Goal: Transaction & Acquisition: Book appointment/travel/reservation

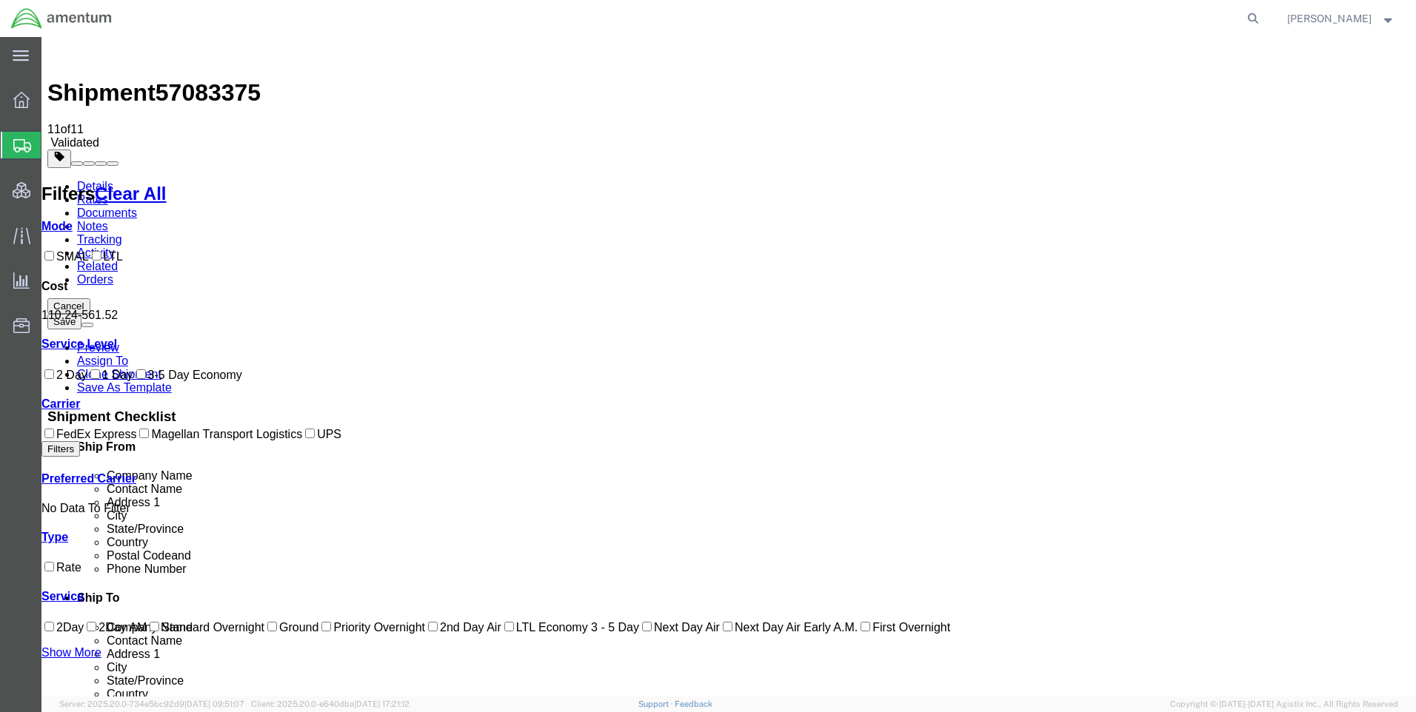
click at [1263, 19] on icon at bounding box center [1253, 18] width 21 height 21
paste input "DCO-25282-169349"
click at [1263, 15] on icon at bounding box center [1253, 18] width 21 height 21
type input "DCO-25282-169349"
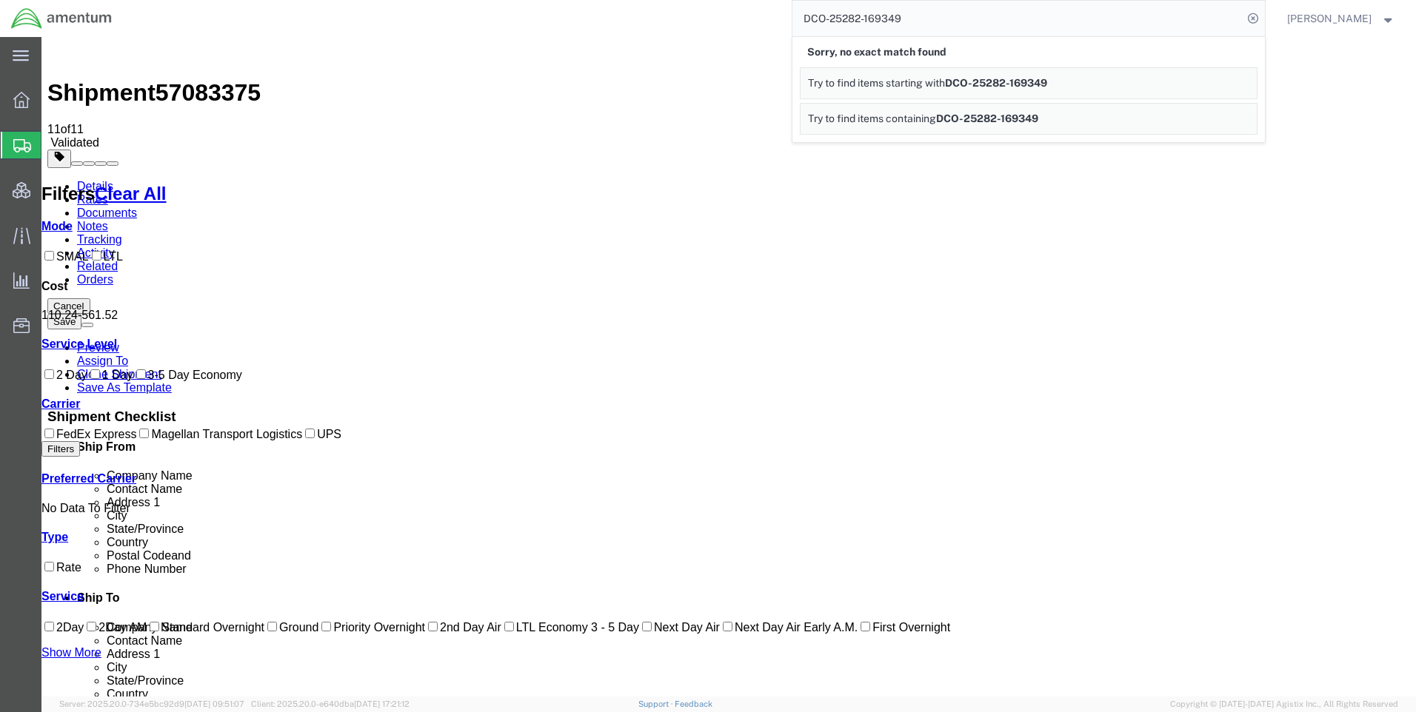
click at [1263, 15] on icon at bounding box center [1253, 18] width 21 height 21
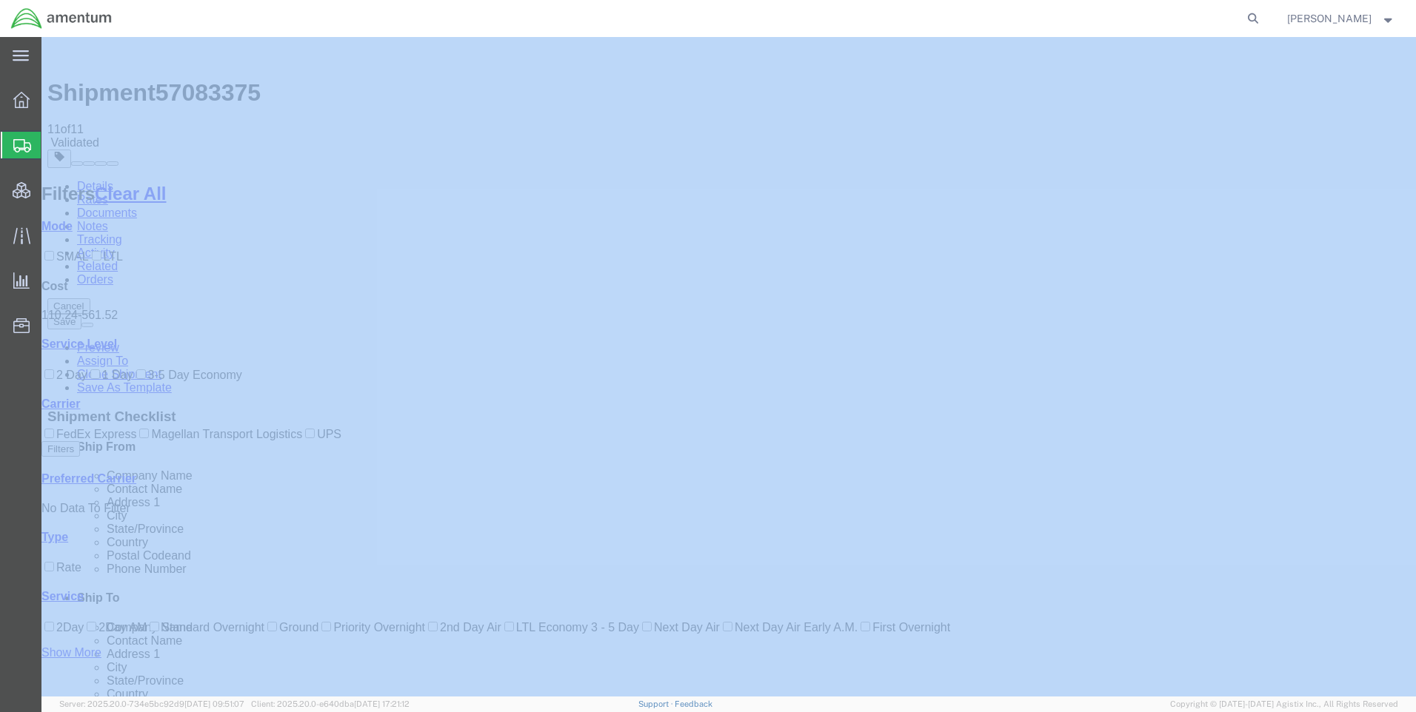
click at [1263, 15] on icon at bounding box center [1253, 18] width 21 height 21
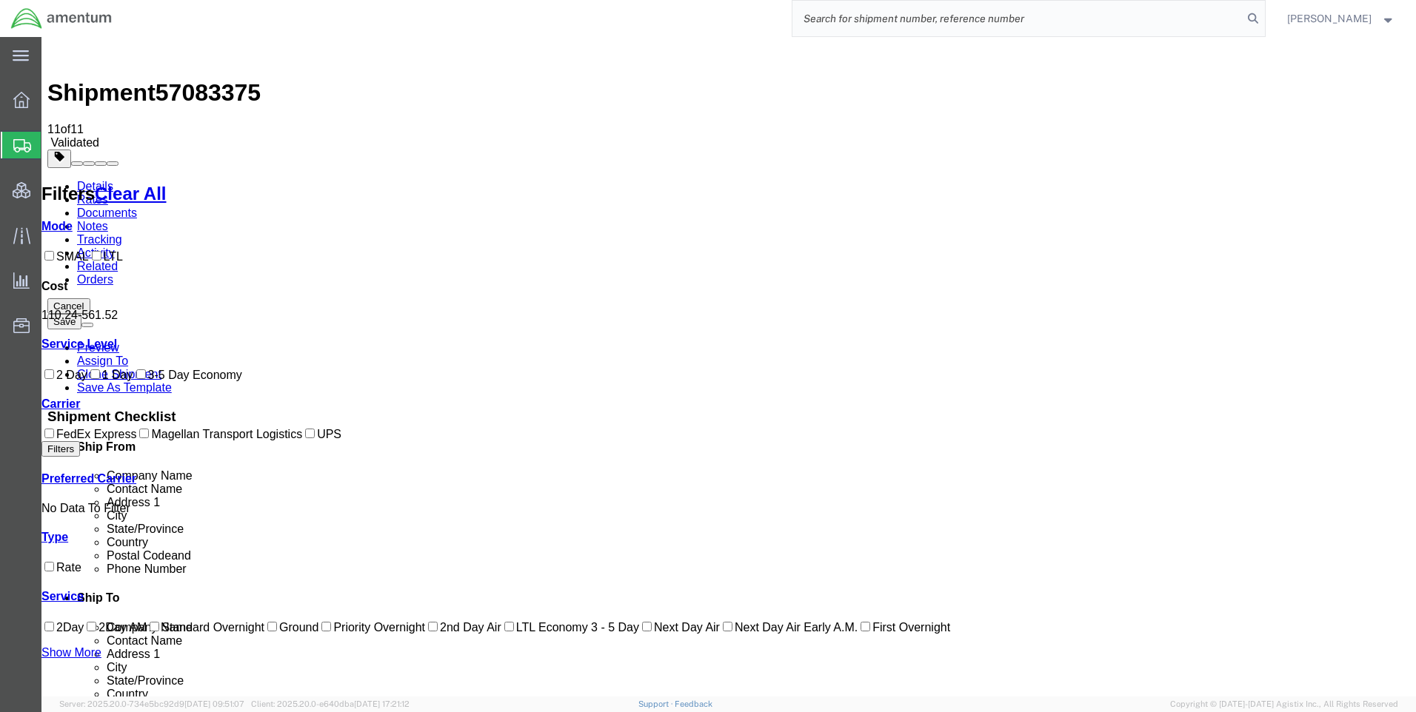
drag, startPoint x: 911, startPoint y: 26, endPoint x: 1131, endPoint y: 16, distance: 220.2
paste input "DCO-25282-169349"
click at [1263, 19] on icon at bounding box center [1253, 18] width 21 height 21
type input "DCO-25282-169349"
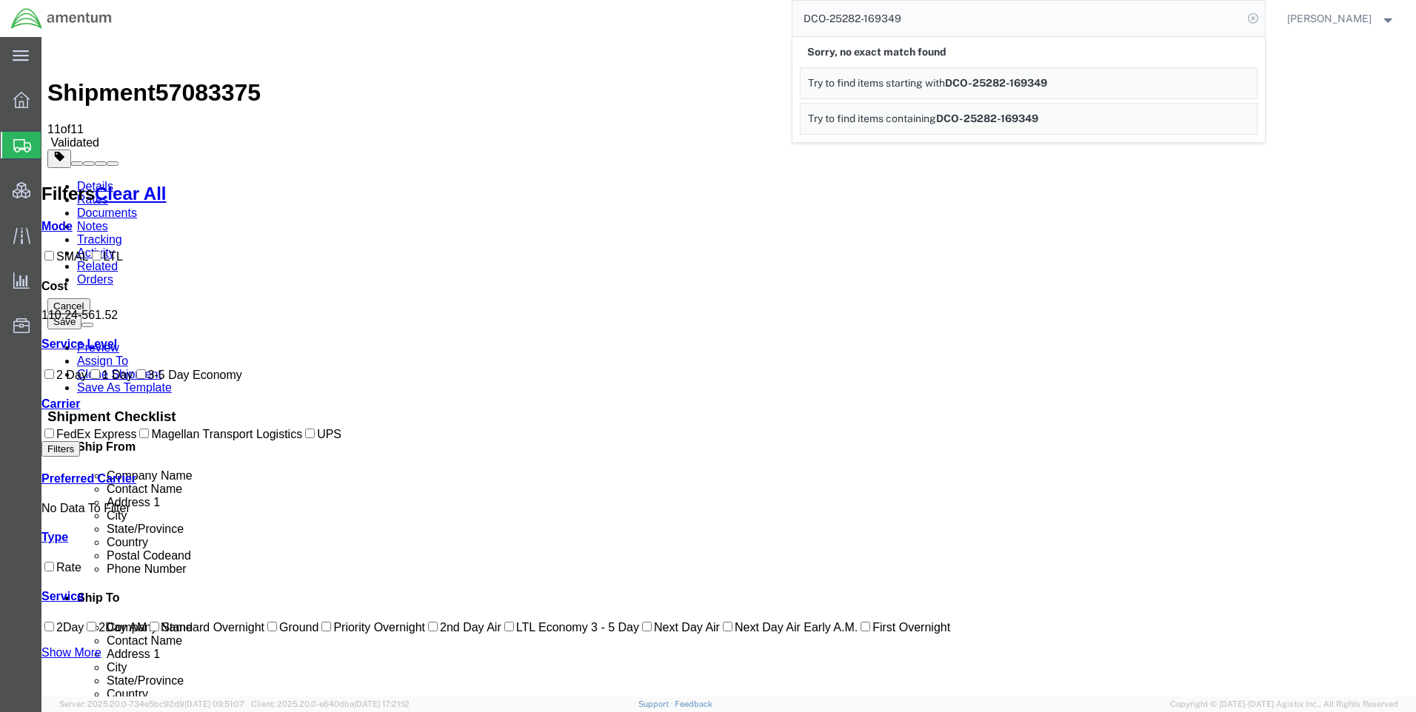
click at [1259, 20] on icon at bounding box center [1253, 18] width 21 height 21
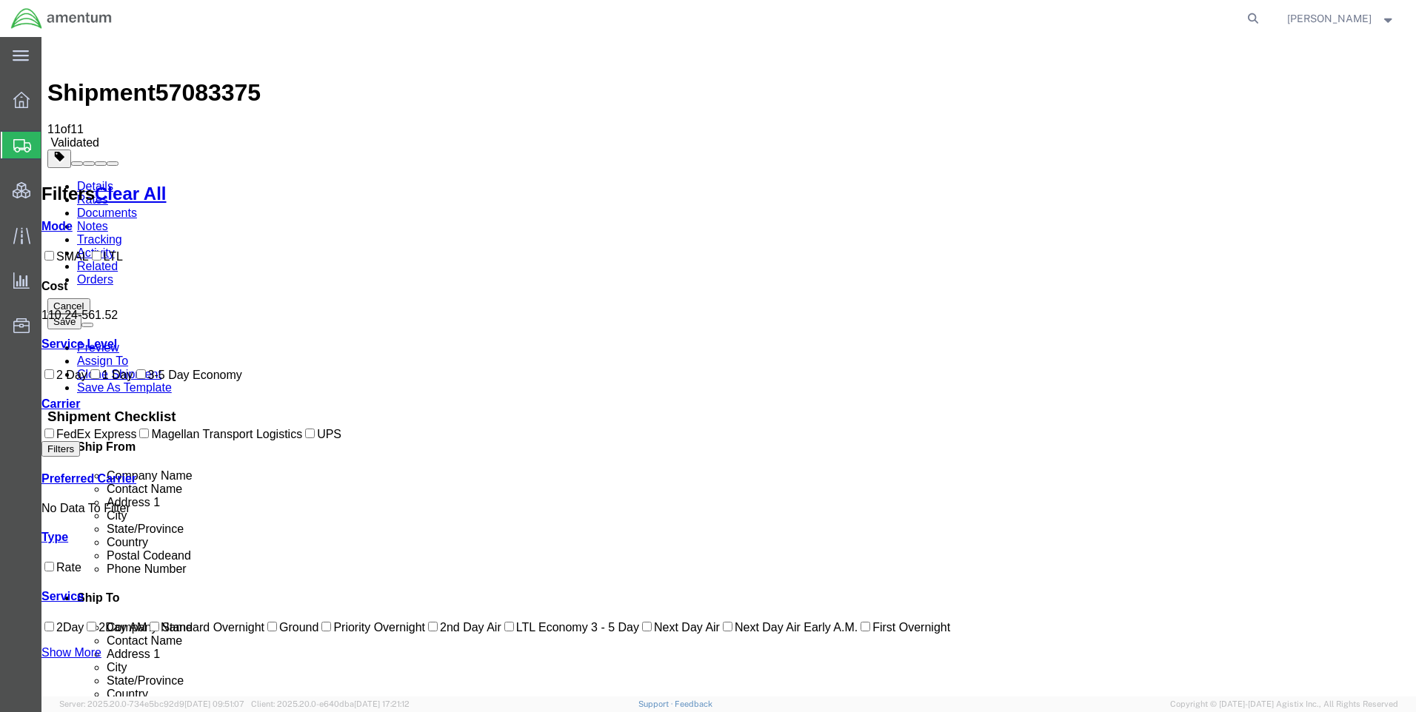
click at [1259, 18] on icon at bounding box center [1253, 18] width 21 height 21
paste input "DCO-25282-169349"
click at [1262, 16] on icon at bounding box center [1253, 18] width 21 height 21
type input "DCO-25282-169349"
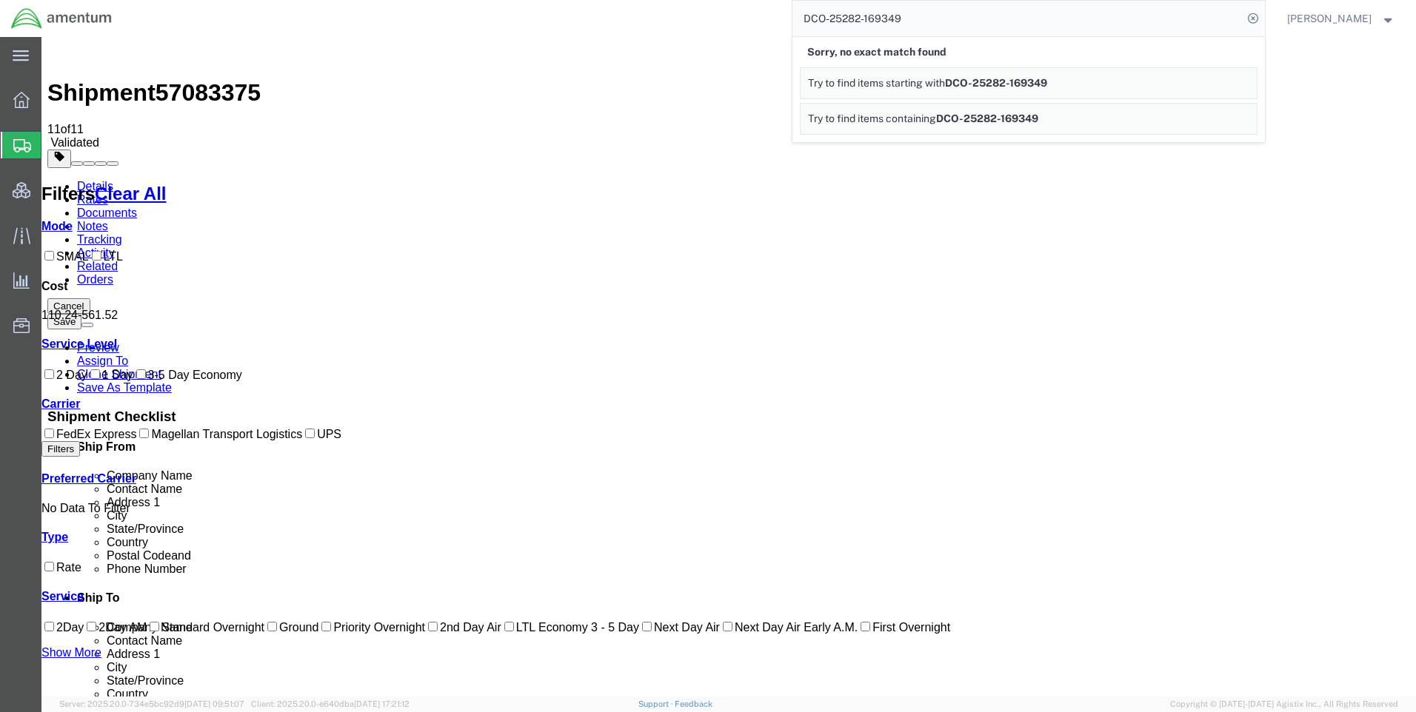
click at [1260, 14] on icon at bounding box center [1253, 18] width 21 height 21
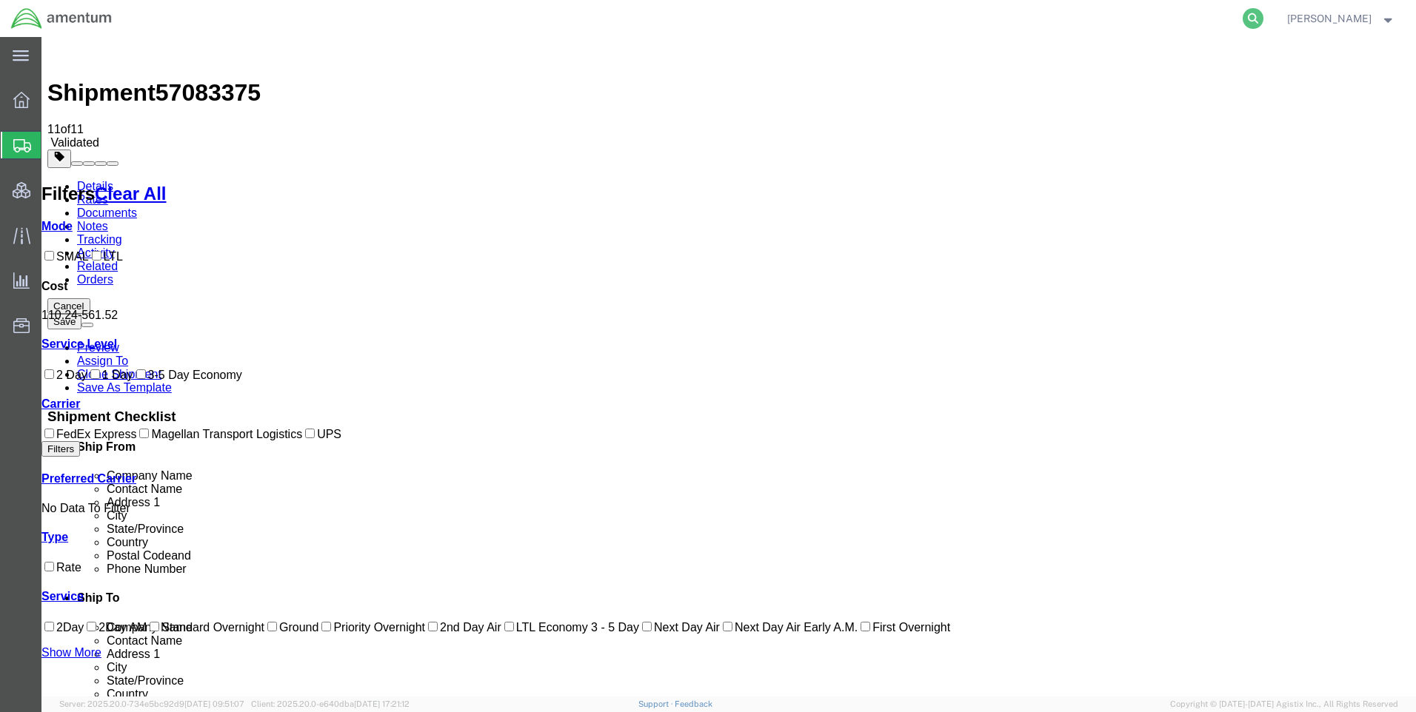
click at [1263, 11] on icon at bounding box center [1253, 18] width 21 height 21
paste input "DCO-25282-169349"
click at [1263, 14] on icon at bounding box center [1253, 18] width 21 height 21
type input "DCO-25282-169349"
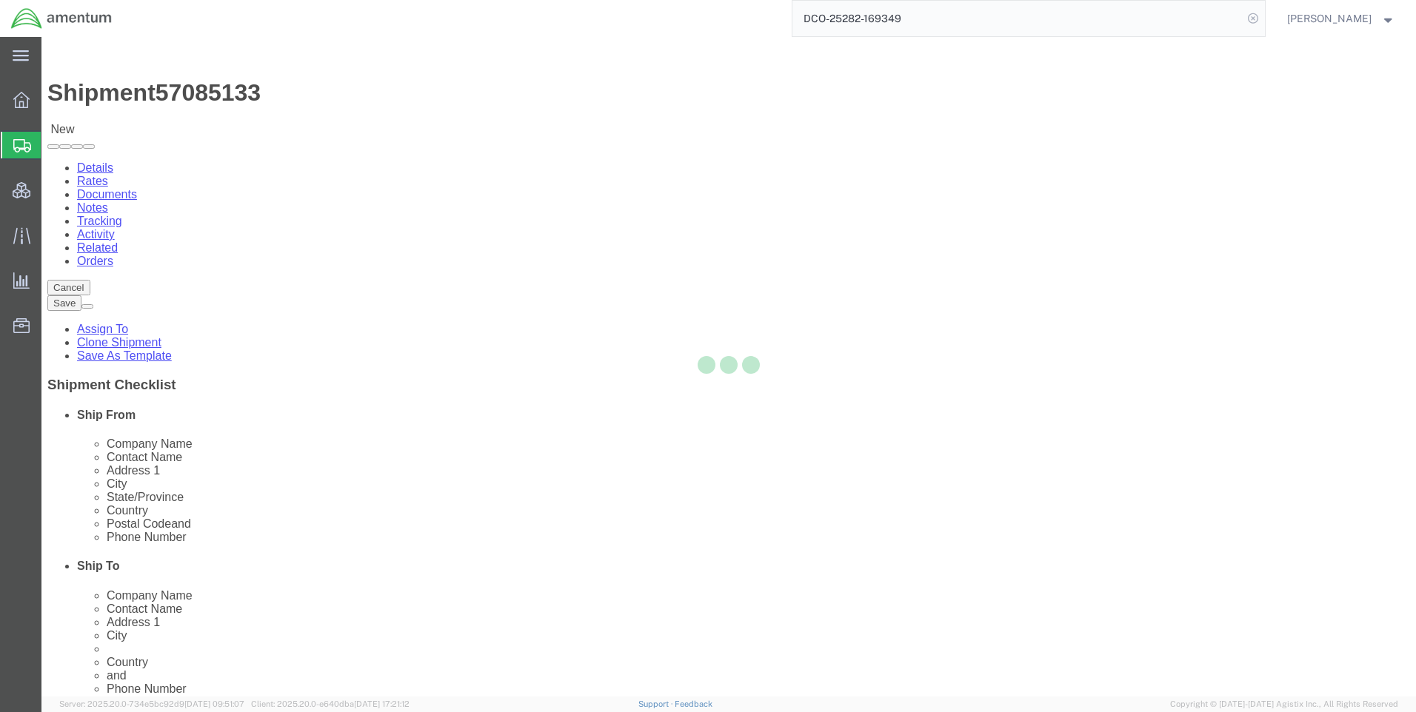
select select "42668"
select select "42654"
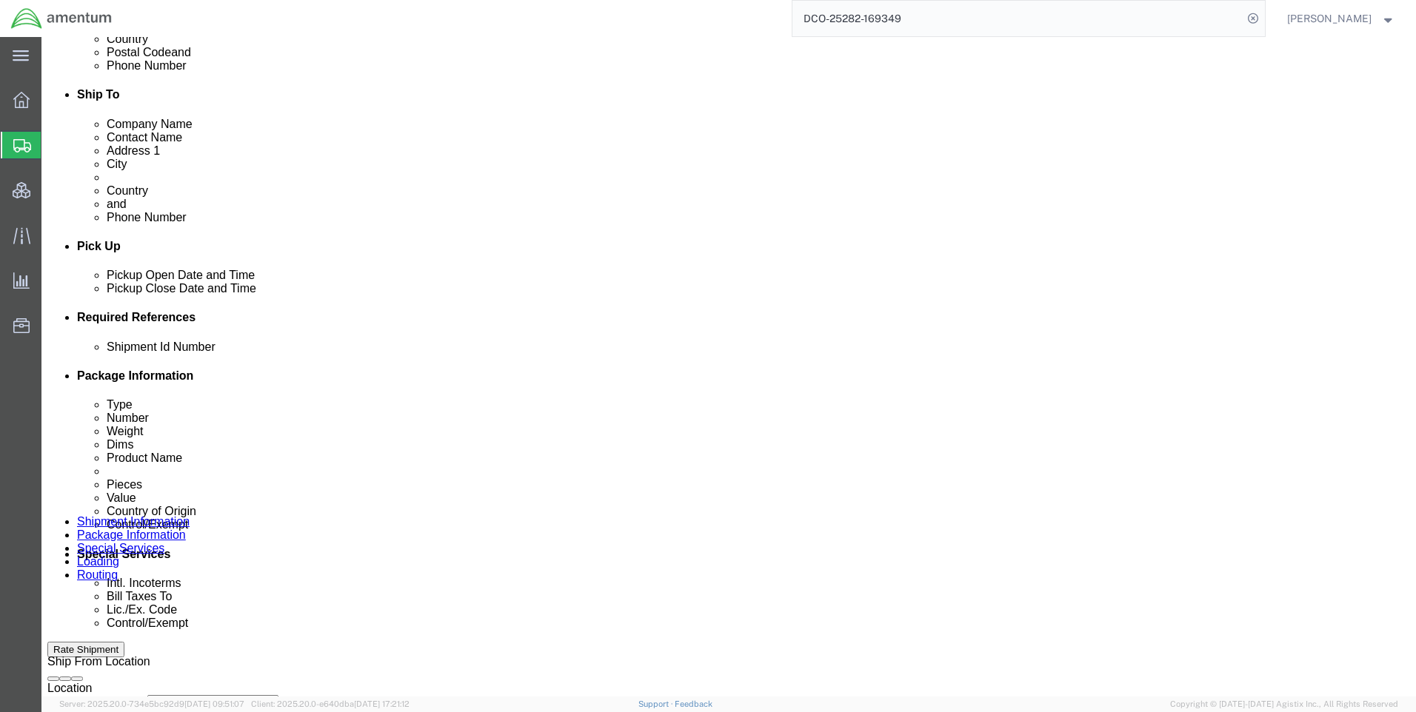
scroll to position [667, 0]
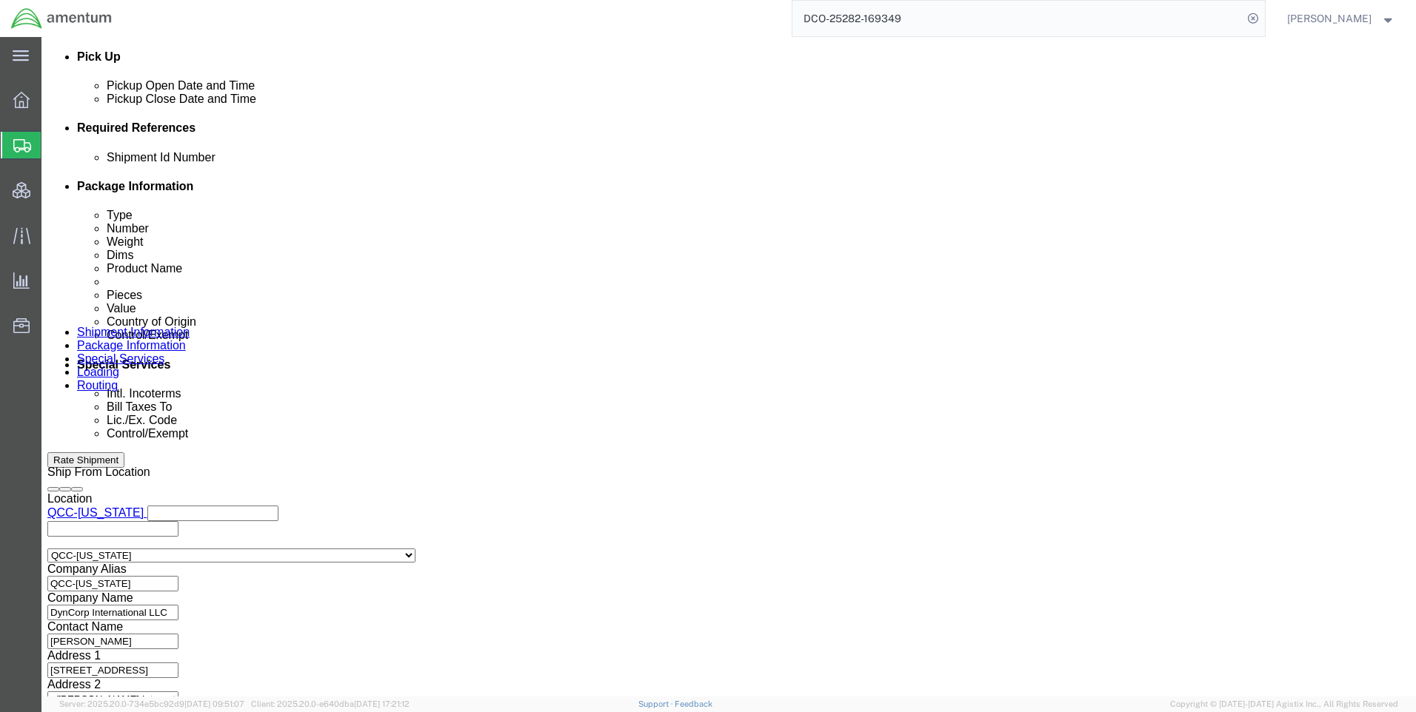
click icon
click button
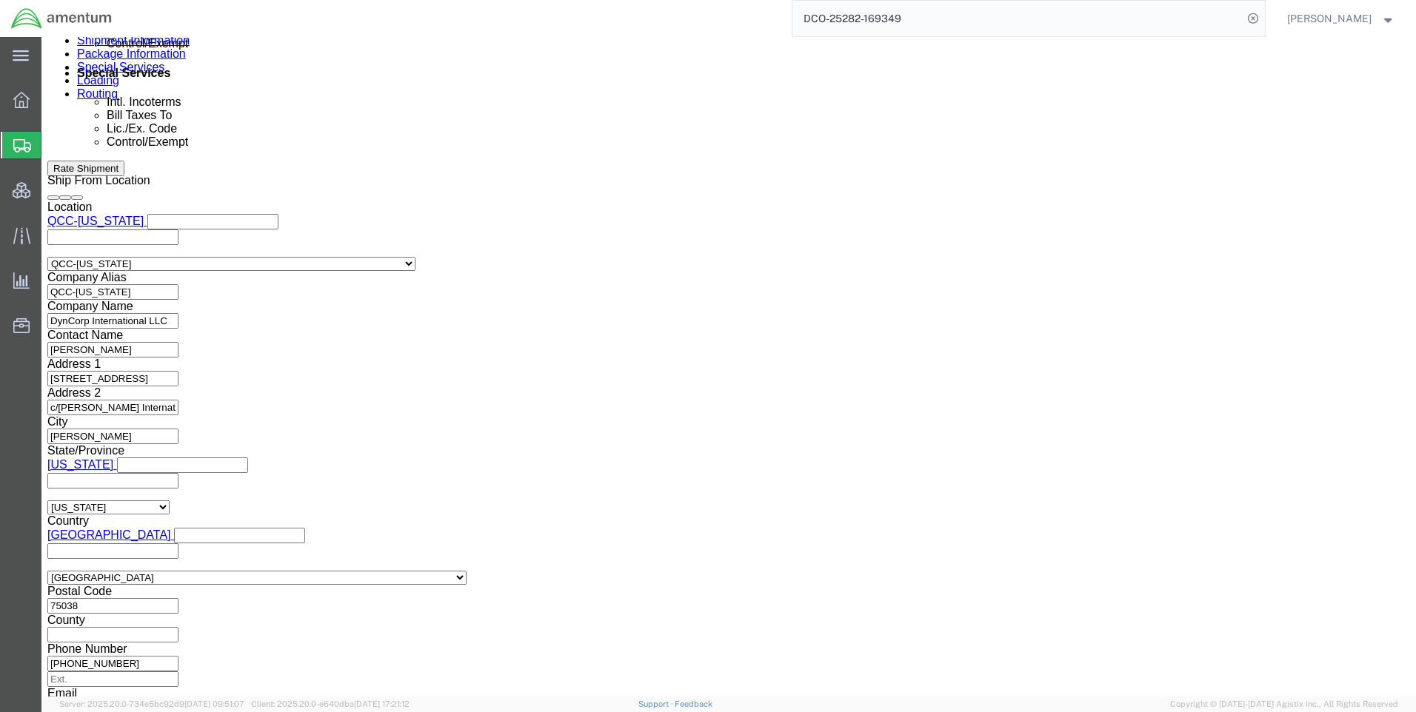
scroll to position [961, 0]
click button "Continue"
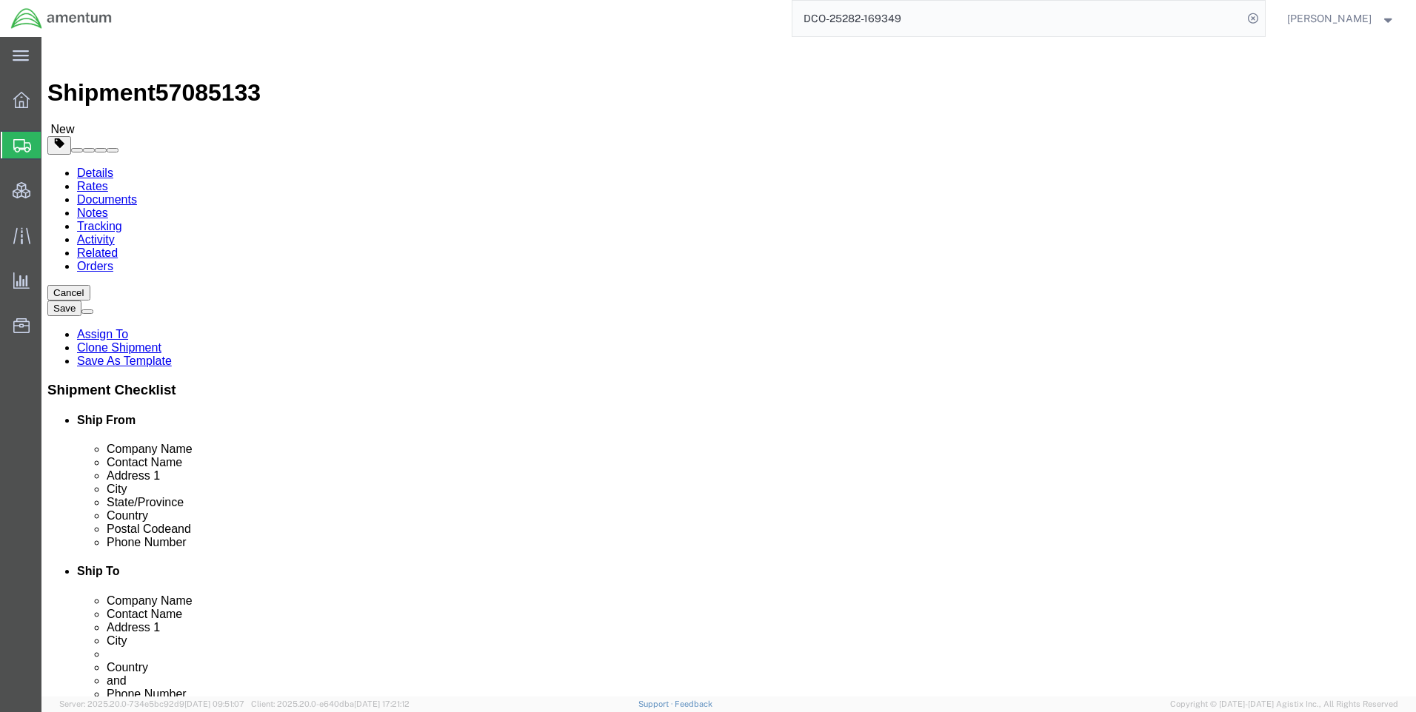
drag, startPoint x: 1036, startPoint y: 318, endPoint x: 391, endPoint y: 182, distance: 659.3
click button "Continue"
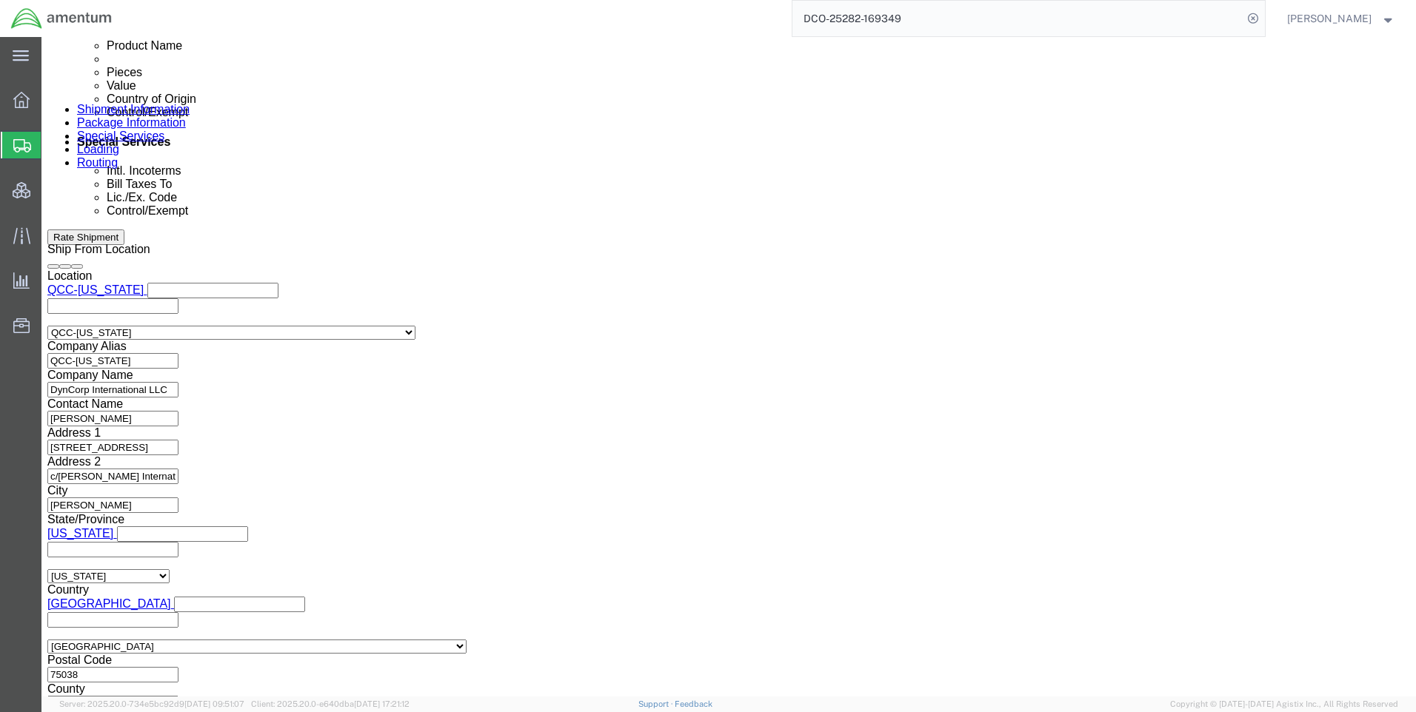
scroll to position [963, 0]
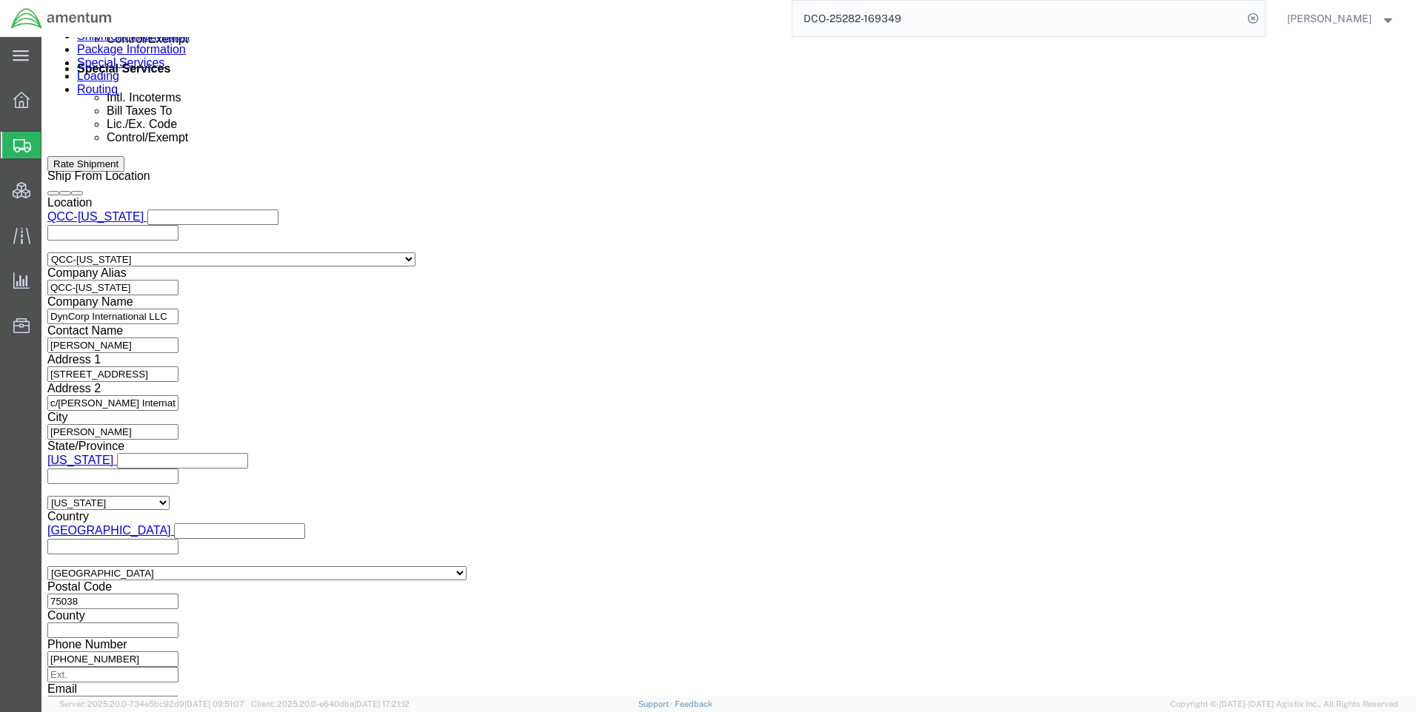
click select "Select ATF BIS DEA EPA FDA FTR ITAR OFAC Other (OPA)"
select select "FTR"
click select "Select ATF BIS DEA EPA FDA FTR ITAR OFAC Other (OPA)"
click select "Select 30.2(d)(2) 30.36 30.37(a) 30.37(f) 30.37(g) 30.37(h) 30.37(i) 30.37(j) 3…"
select select "30.37(a)"
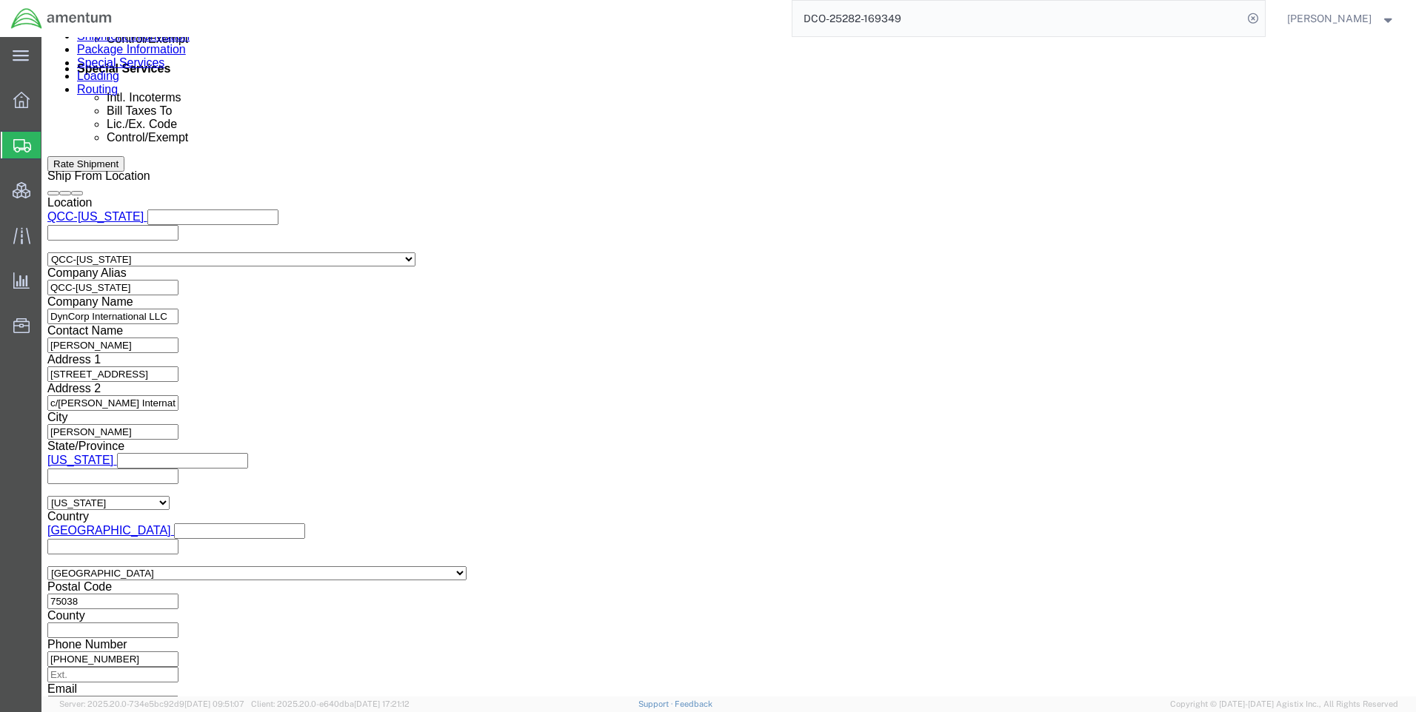
click select "Select 30.2(d)(2) 30.36 30.37(a) 30.37(f) 30.37(g) 30.37(h) 30.37(i) 30.37(j) 3…"
click div "Control/Exempt Select ATF BIS DEA EPA FDA FTR ITAR OFAC Other (OPA) Lic./Ex. Co…"
click select "Select AES-Direct EEI Carrier File EEI EEI Exempt"
select select "EXEM"
click select "Select AES-Direct EEI Carrier File EEI EEI Exempt"
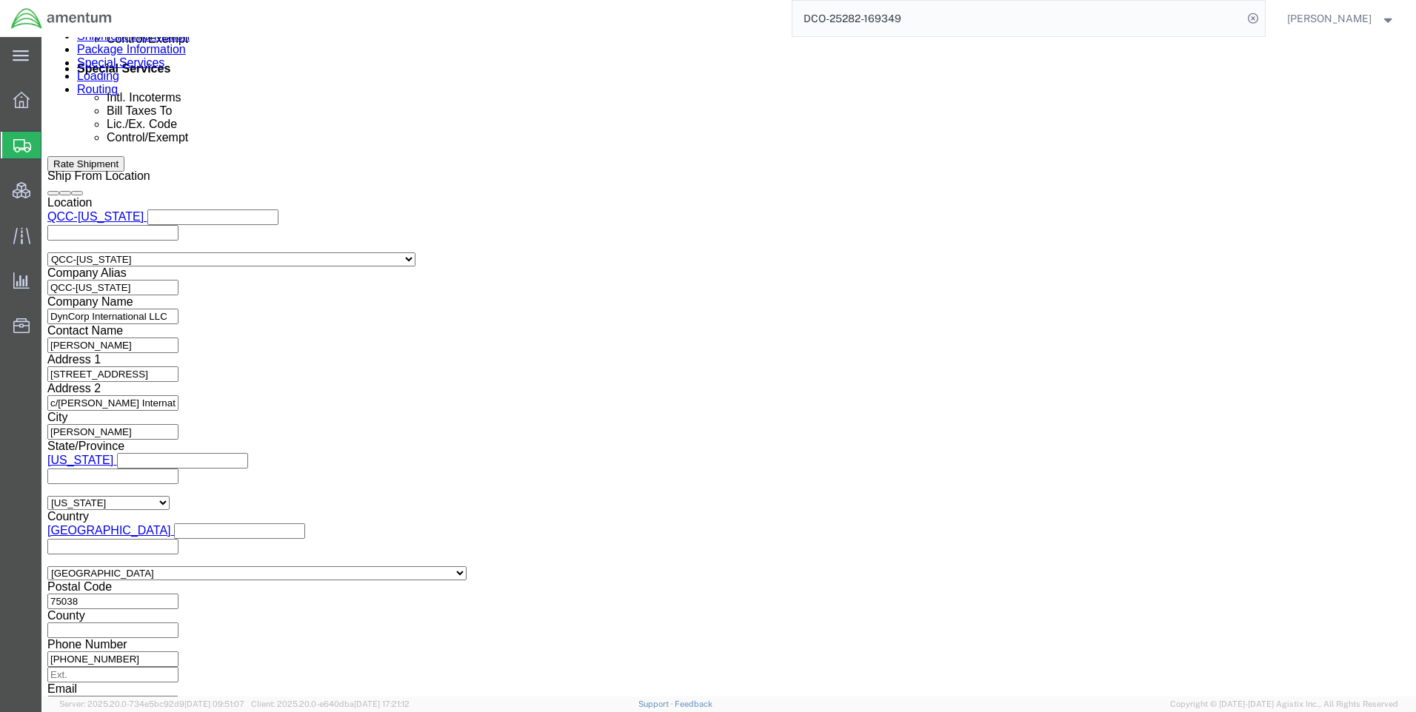
click button "Rate Shipment"
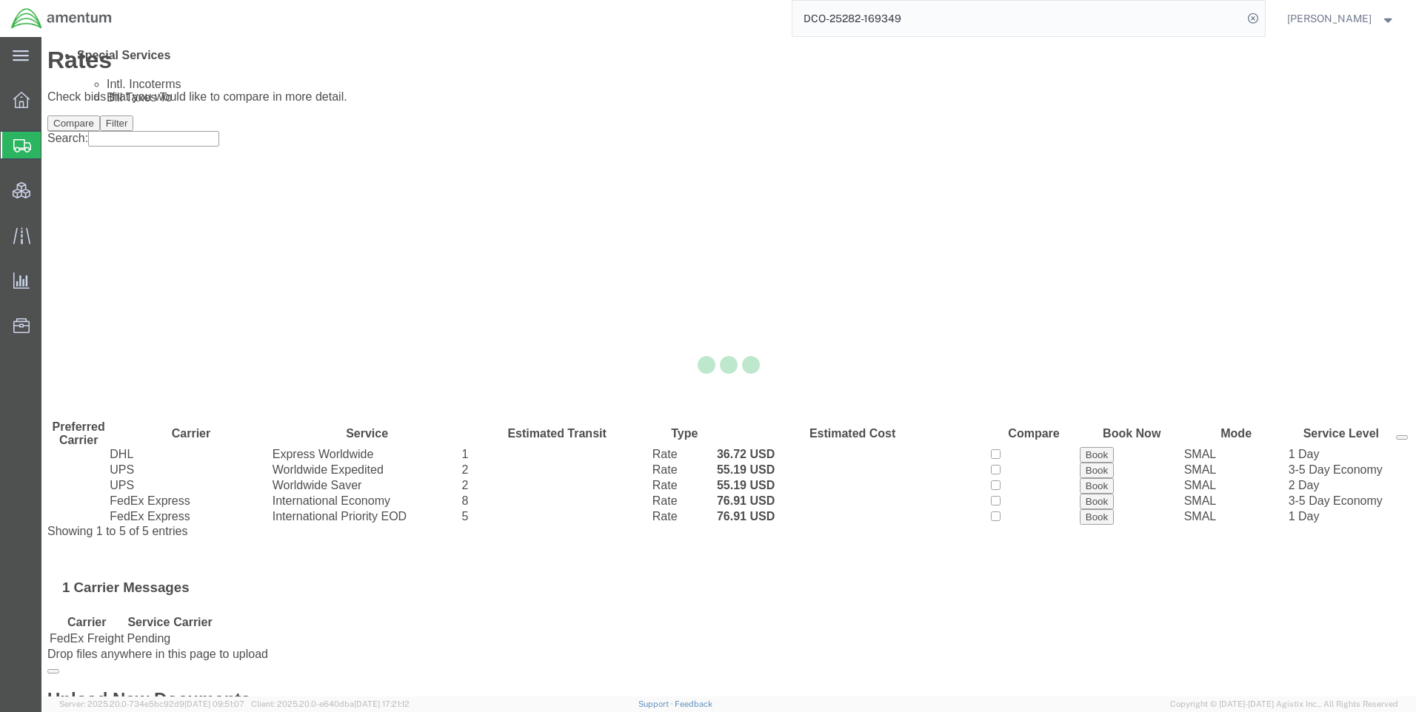
scroll to position [0, 0]
